Goal: Obtain resource: Obtain resource

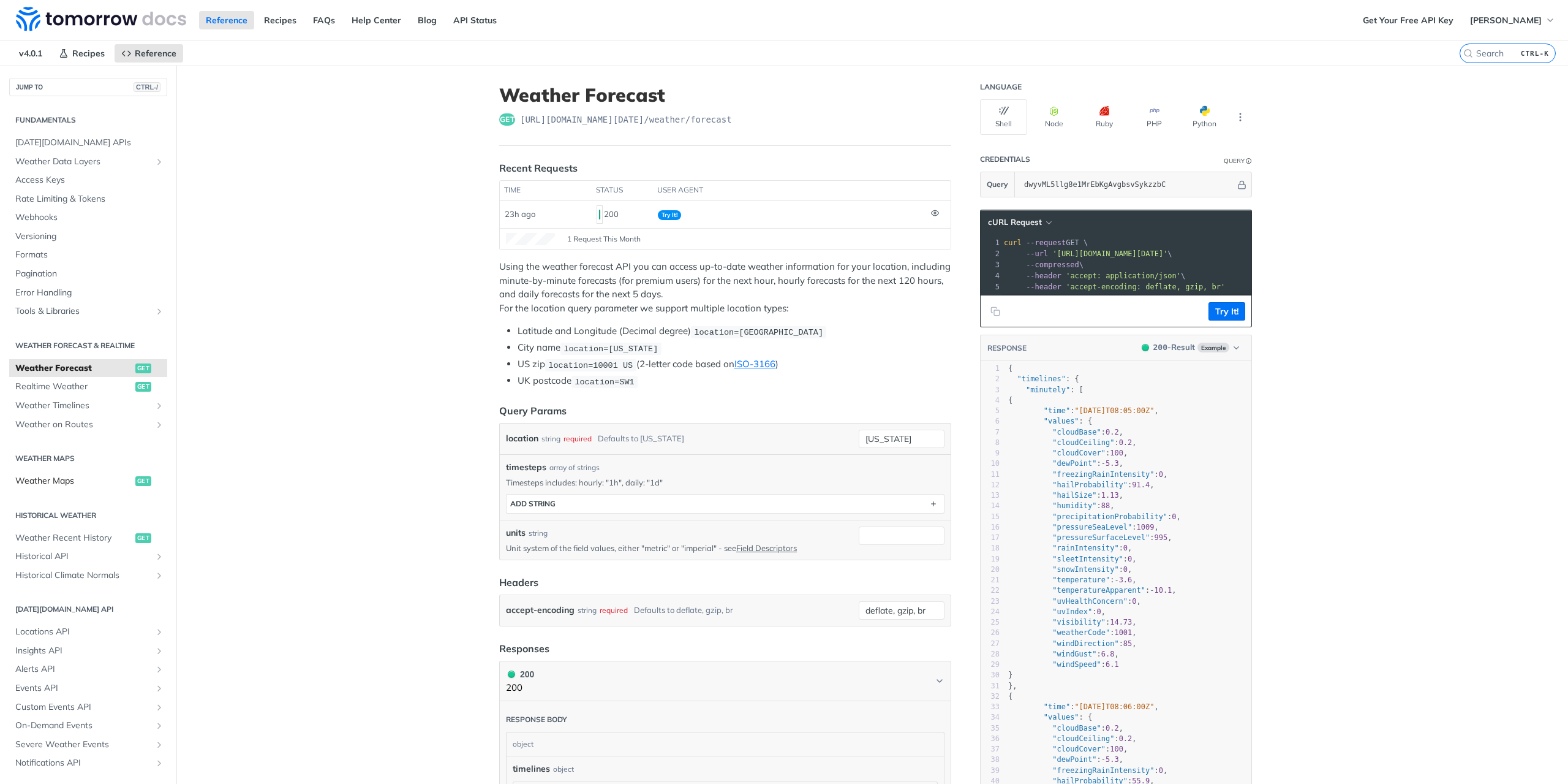
click at [50, 477] on span "Weather Maps" at bounding box center [74, 481] width 117 height 12
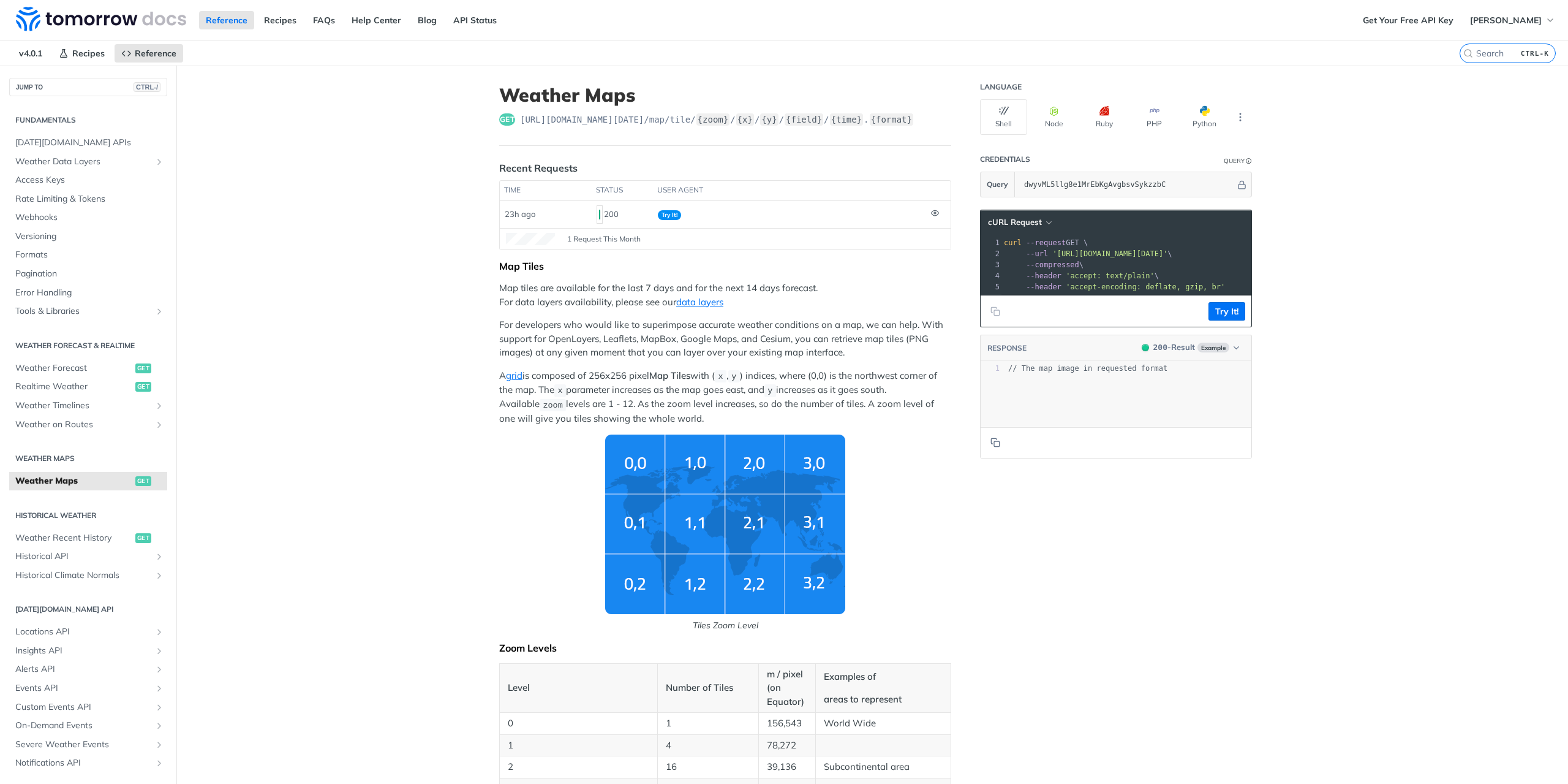
click at [1052, 253] on span "'https://api.tomorrow.io/v4/map/tile/5/2/3/precipitationIntensity/now.png?apike…" at bounding box center [1109, 254] width 115 height 9
click at [1058, 252] on span "'https://api.tomorrow.io/v4/map/tile/5/2/3/precipitationIntensity/now.png?apike…" at bounding box center [1109, 254] width 115 height 9
drag, startPoint x: 1052, startPoint y: 252, endPoint x: 1231, endPoint y: 253, distance: 179.0
click at [861, 253] on span "'https://api.tomorrow.io/v4/map/tile/5/2/3/precipitationIntensity/now.png?apike…" at bounding box center [802, 254] width 115 height 9
copy span "https://api.tomorrow.io/v4/map/tile/5/2/3/precipitationIntensity/now.png?apikey…"
